Goal: Find specific page/section: Find specific page/section

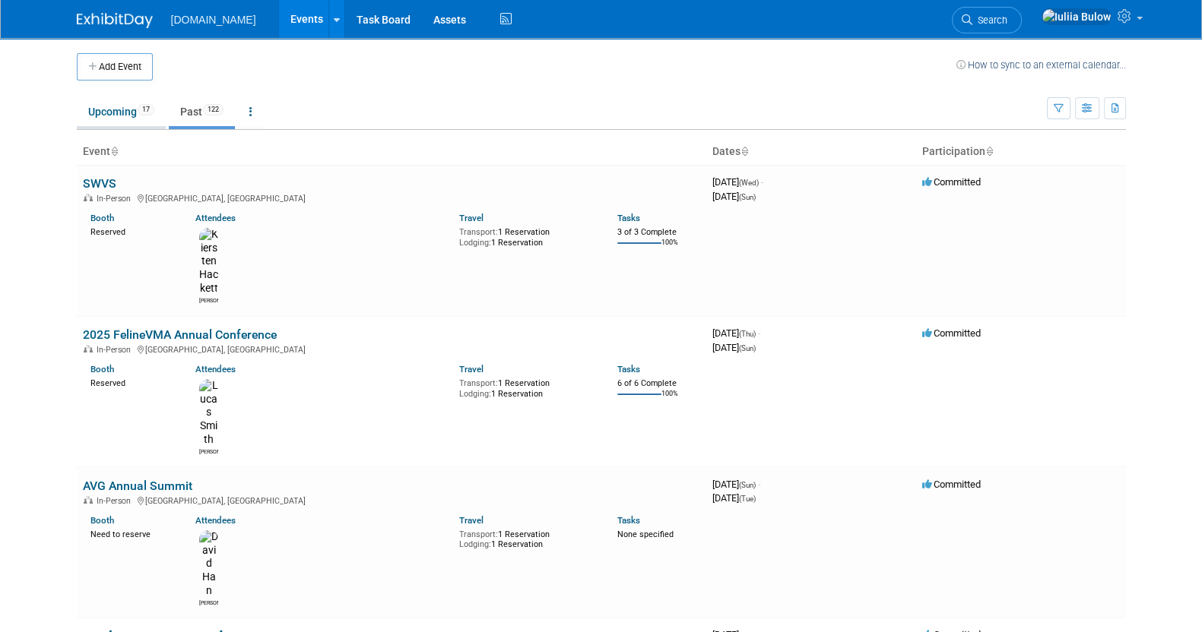
click at [120, 113] on link "Upcoming 17" at bounding box center [121, 111] width 89 height 29
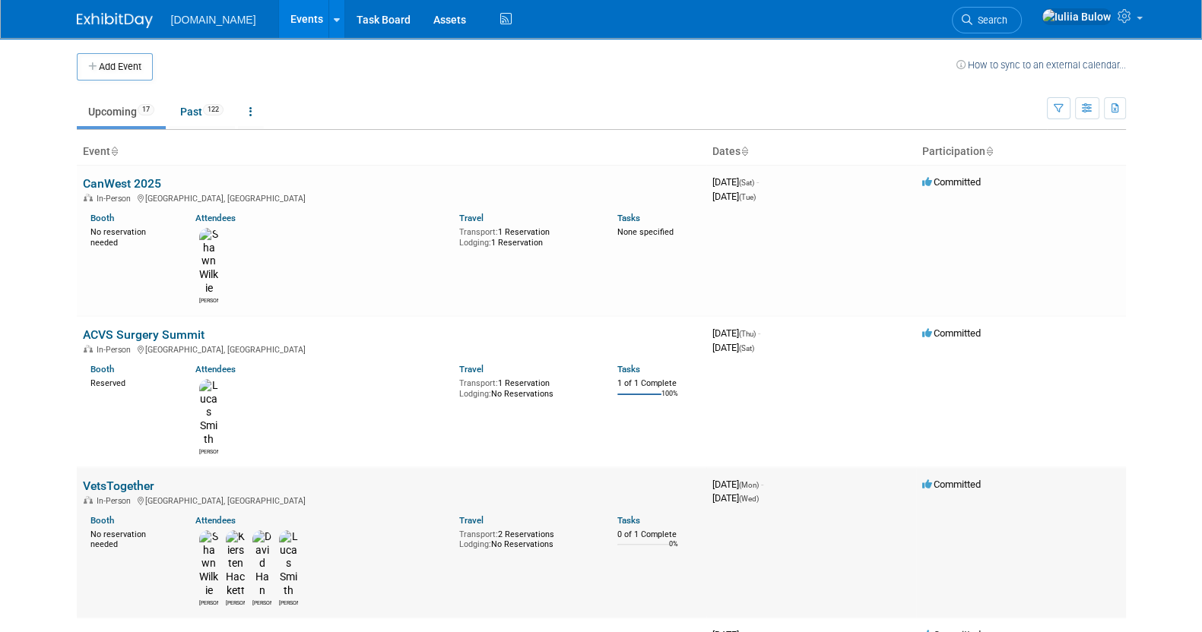
click at [137, 479] on link "VetsTogether" at bounding box center [118, 486] width 71 height 14
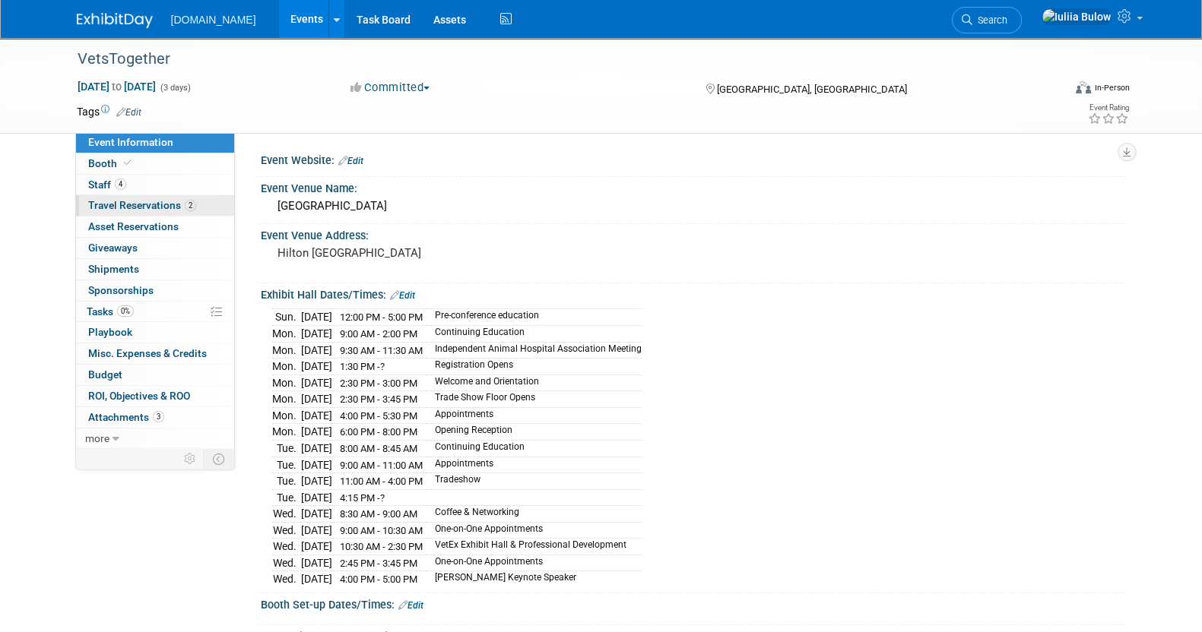
click at [151, 210] on span "Travel Reservations 2" at bounding box center [142, 205] width 108 height 12
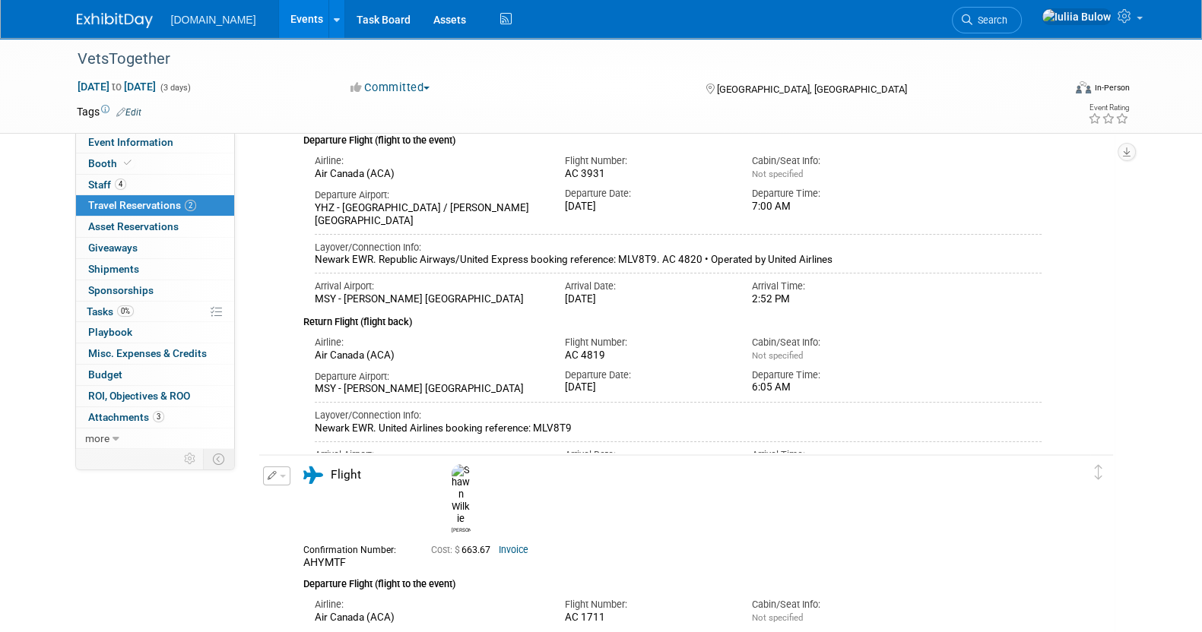
scroll to position [189, 0]
